Goal: Task Accomplishment & Management: Complete application form

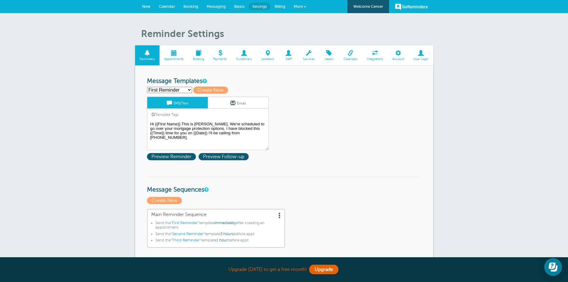
click at [147, 7] on span "New" at bounding box center [146, 6] width 8 height 4
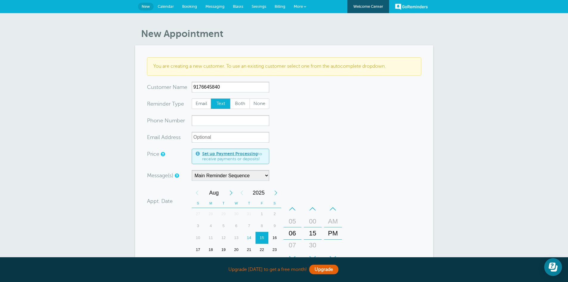
drag, startPoint x: 220, startPoint y: 88, endPoint x: 191, endPoint y: 90, distance: 29.9
click at [191, 90] on div "x-no-autofill Cus tomer N ame 9176645840 No search results. Edit Remove" at bounding box center [208, 87] width 122 height 11
type input "9176645840"
click at [200, 122] on input "xxx-no-autofill" at bounding box center [231, 120] width 78 height 11
paste input "9176645840"
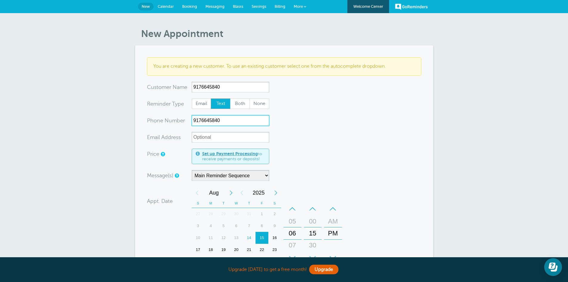
type input "9176645840"
drag, startPoint x: 223, startPoint y: 87, endPoint x: 188, endPoint y: 87, distance: 34.3
click at [188, 87] on div "x-no-autofill Cus tomer N ame 9176645840 No search results. Edit Remove" at bounding box center [208, 87] width 122 height 11
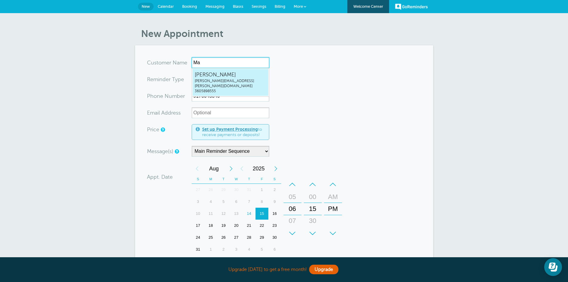
type input "Mau"
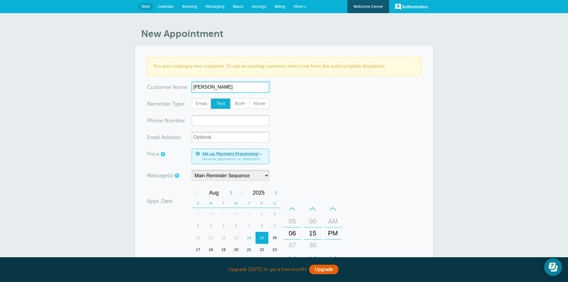
type input "[PERSON_NAME]"
click at [210, 122] on input "xxx-no-autofill" at bounding box center [231, 120] width 78 height 11
paste input "9176645840"
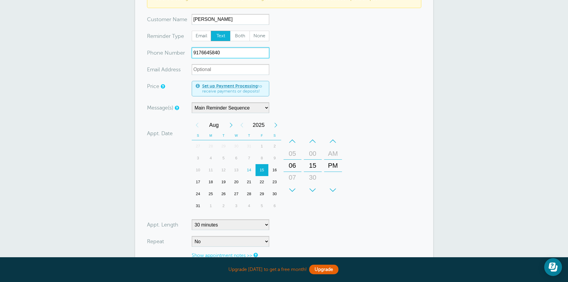
scroll to position [70, 0]
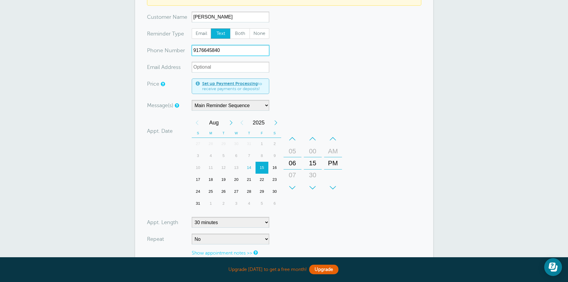
click at [211, 179] on div "18" at bounding box center [210, 180] width 13 height 12
click at [312, 139] on div "–" at bounding box center [313, 139] width 18 height 12
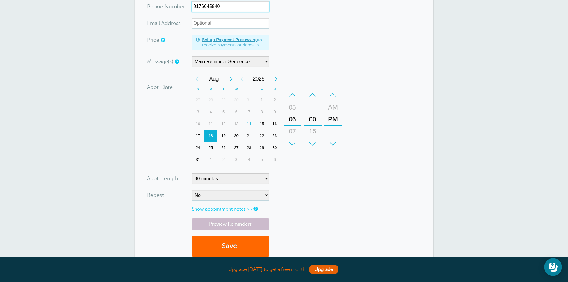
scroll to position [114, 0]
type input "9176645840"
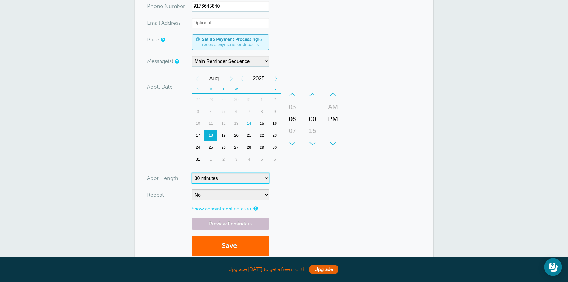
click at [265, 177] on select "5 minutes 10 minutes 15 minutes 20 minutes 25 minutes 30 minutes 35 minutes 40 …" at bounding box center [231, 178] width 78 height 11
select select "20"
click at [192, 173] on select "5 minutes 10 minutes 15 minutes 20 minutes 25 minutes 30 minutes 35 minutes 40 …" at bounding box center [231, 178] width 78 height 11
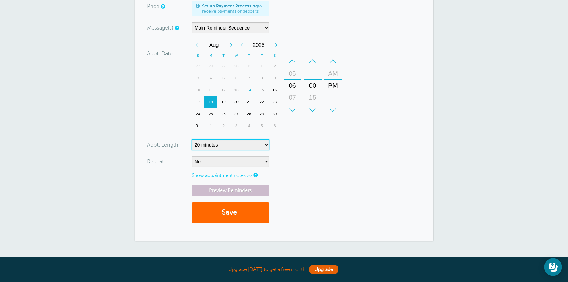
scroll to position [197, 0]
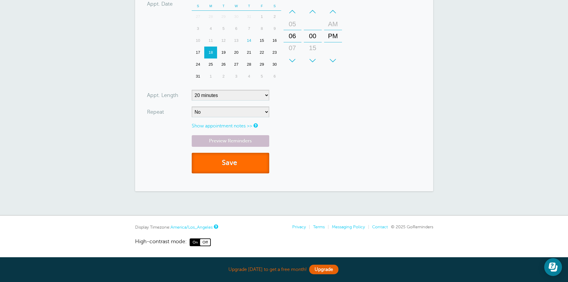
click at [254, 161] on button "Save" at bounding box center [231, 163] width 78 height 21
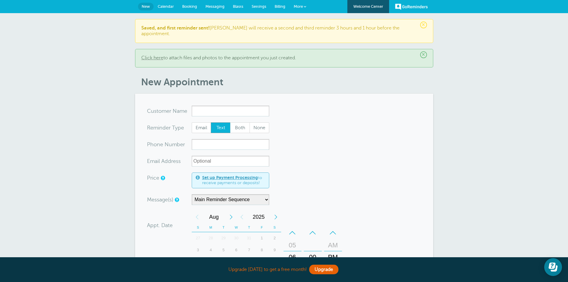
click at [154, 55] on link "Click here" at bounding box center [152, 57] width 22 height 5
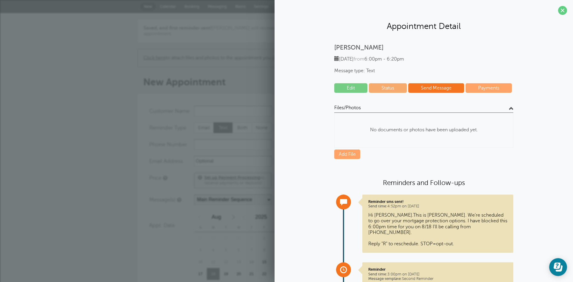
click at [345, 152] on link "Add File" at bounding box center [347, 154] width 26 height 10
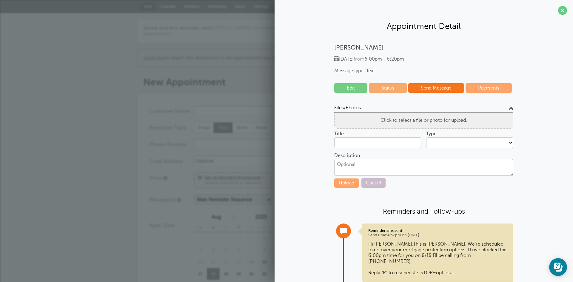
type input "IMG_4520.jpg"
click at [506, 141] on select "- Business Card - Create new type" at bounding box center [469, 142] width 87 height 11
select select "406"
click at [426, 137] on select "- Business Card - Create new type" at bounding box center [469, 142] width 87 height 11
click at [377, 165] on textarea "Description" at bounding box center [423, 167] width 179 height 17
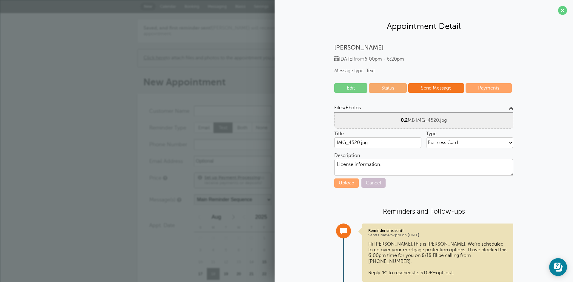
type textarea "License information."
click at [345, 183] on button "Upload" at bounding box center [346, 182] width 24 height 9
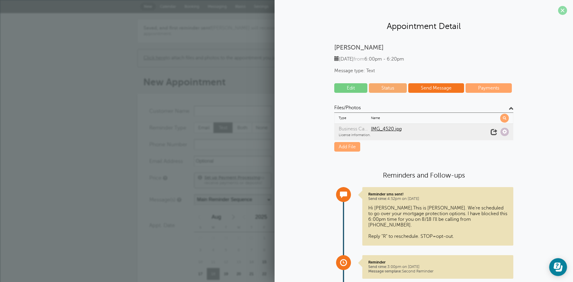
click at [558, 12] on span at bounding box center [562, 10] width 9 height 9
